Goal: Navigation & Orientation: Understand site structure

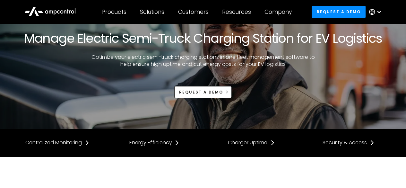
scroll to position [64, 0]
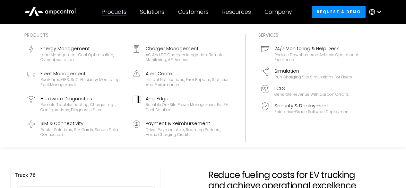
click at [112, 13] on div "Products" at bounding box center [114, 11] width 24 height 7
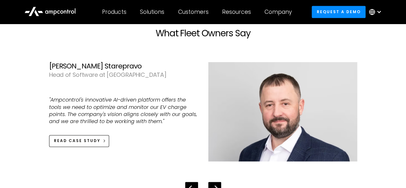
scroll to position [1606, 0]
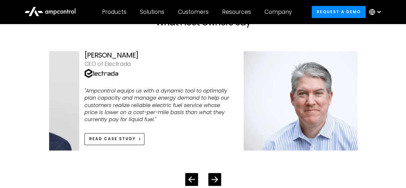
click at [227, 133] on div "[PERSON_NAME] CEO of Electrada "Ampcontrol equips us with a dynamic tool to opt…" at bounding box center [158, 100] width 149 height 99
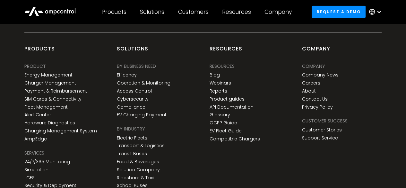
scroll to position [2024, 0]
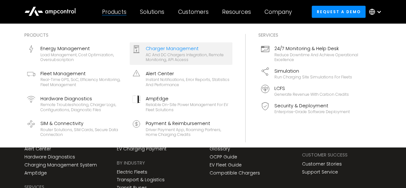
click at [178, 50] on div "Charger Management" at bounding box center [188, 48] width 84 height 7
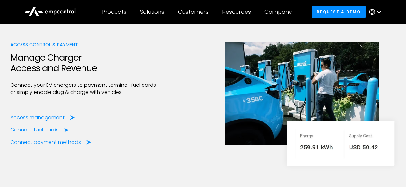
scroll to position [1446, 0]
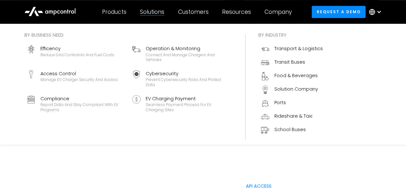
click at [151, 14] on div "Solutions" at bounding box center [152, 11] width 24 height 7
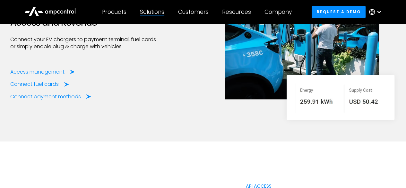
click at [151, 14] on div "Solutions" at bounding box center [152, 11] width 24 height 7
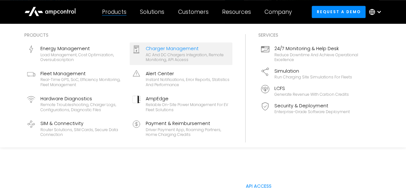
click at [117, 11] on div "Products" at bounding box center [114, 11] width 24 height 7
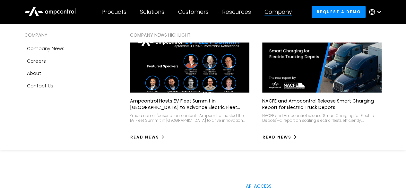
click at [281, 13] on div "Company" at bounding box center [278, 11] width 27 height 7
click at [34, 72] on div "About" at bounding box center [34, 73] width 14 height 7
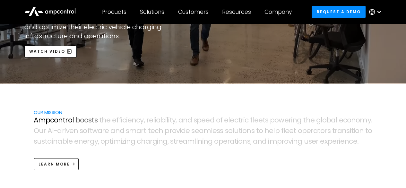
scroll to position [64, 0]
